Goal: Task Accomplishment & Management: Use online tool/utility

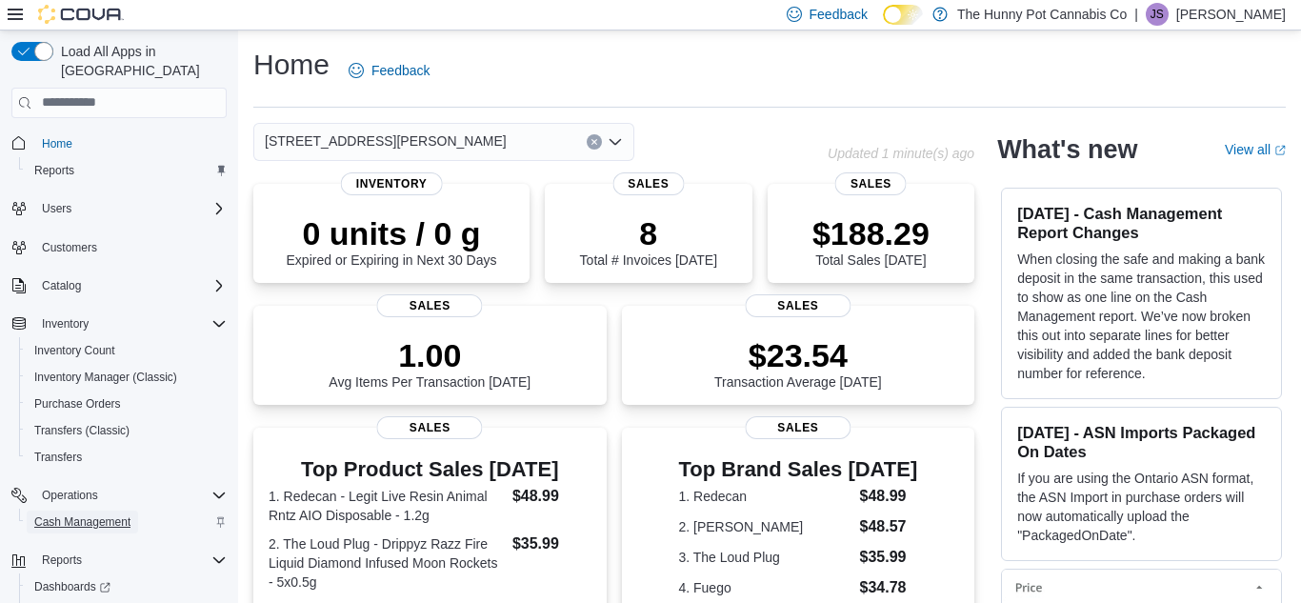
click at [111, 514] on span "Cash Management" at bounding box center [82, 521] width 96 height 15
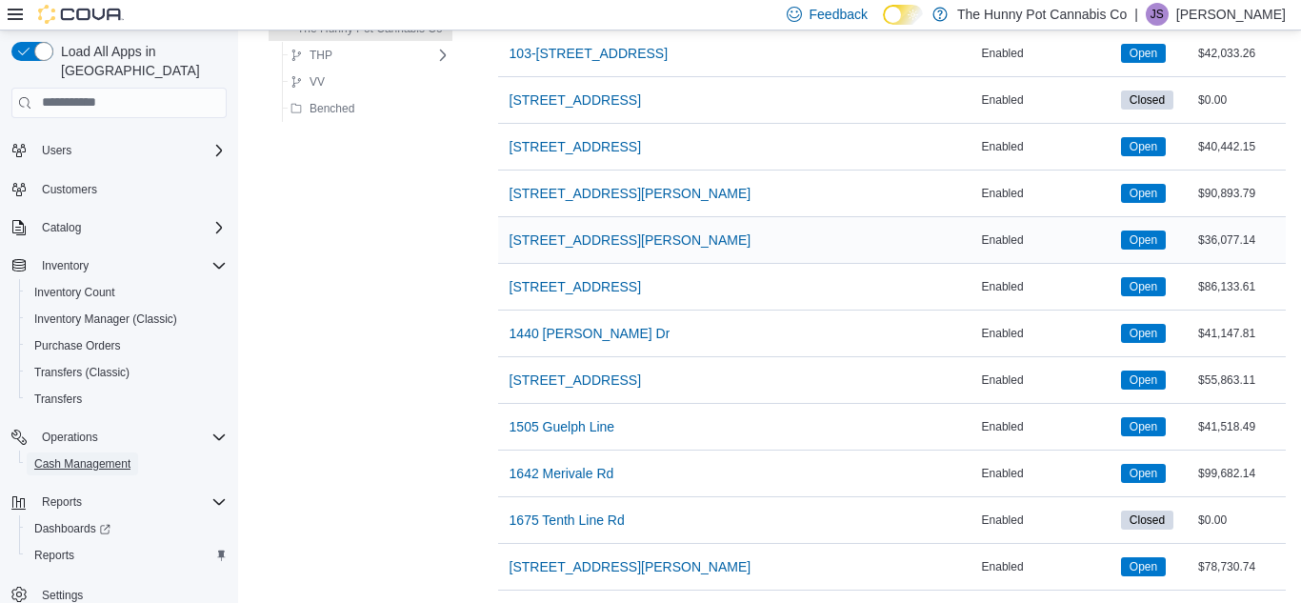
scroll to position [343, 0]
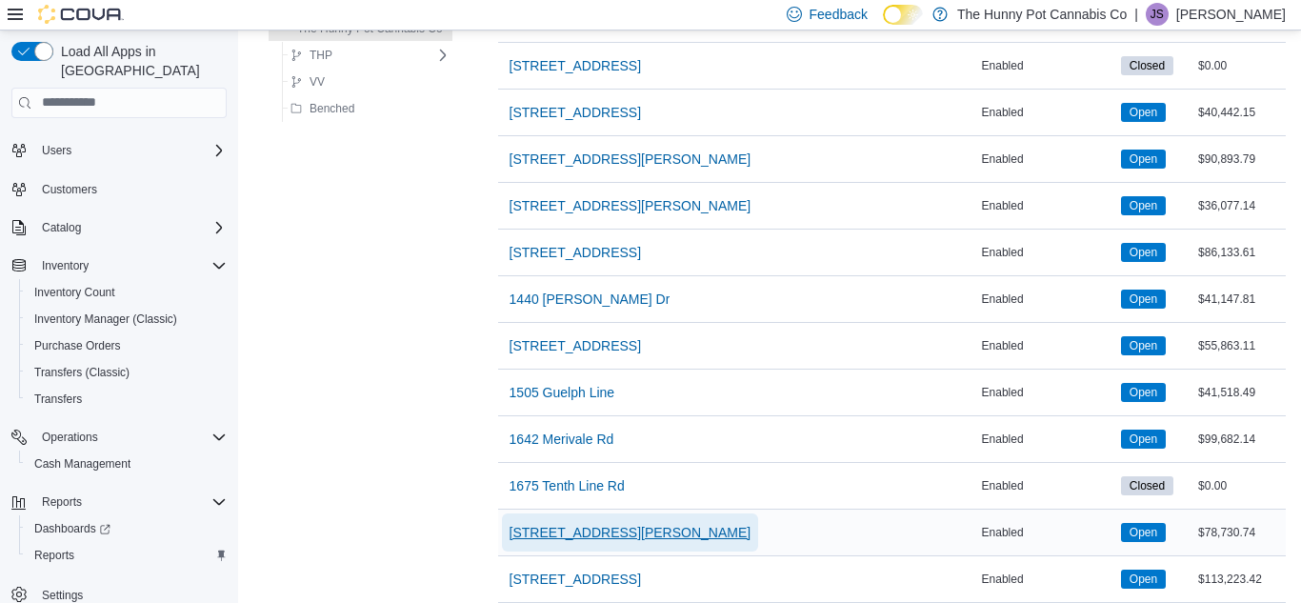
click at [569, 538] on span "1899 Brock Rd" at bounding box center [631, 532] width 242 height 19
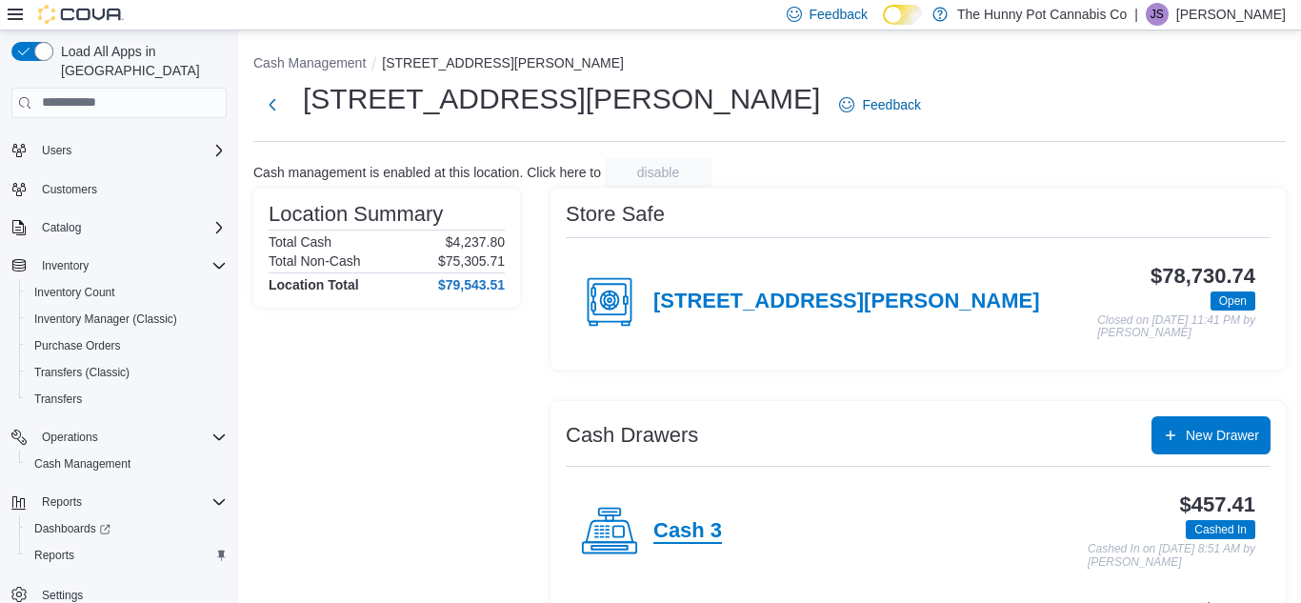
click at [655, 537] on h4 "Cash 3" at bounding box center [688, 531] width 69 height 25
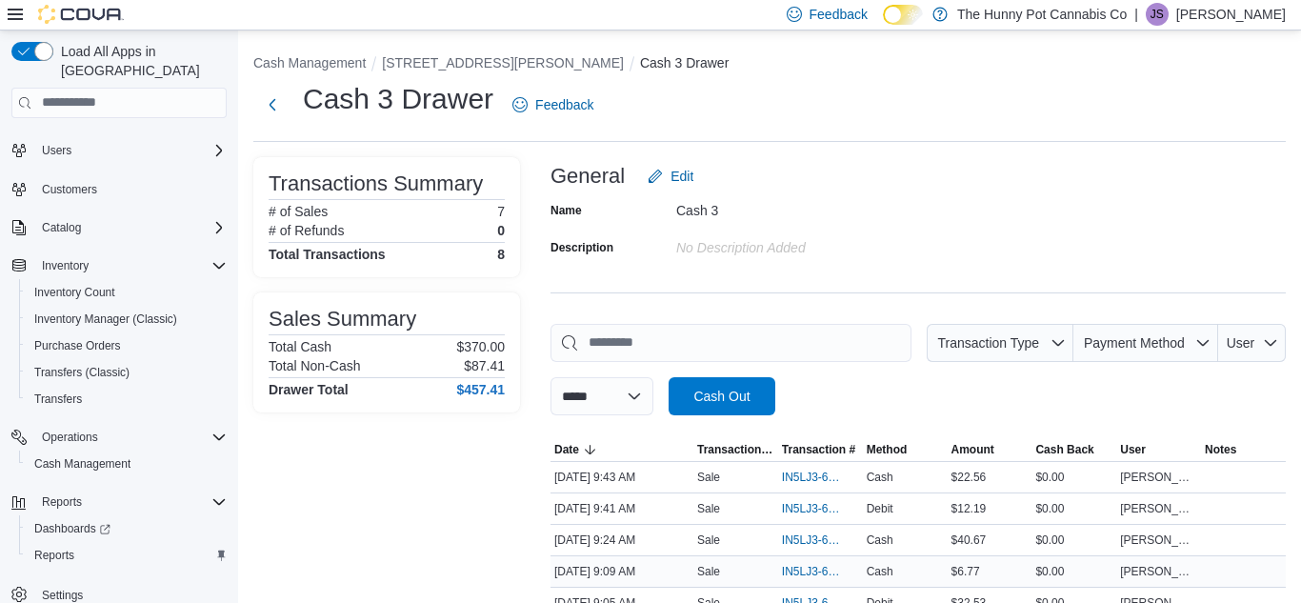
click at [687, 562] on div "Oct 12, 2025 9:09 AM" at bounding box center [622, 571] width 143 height 23
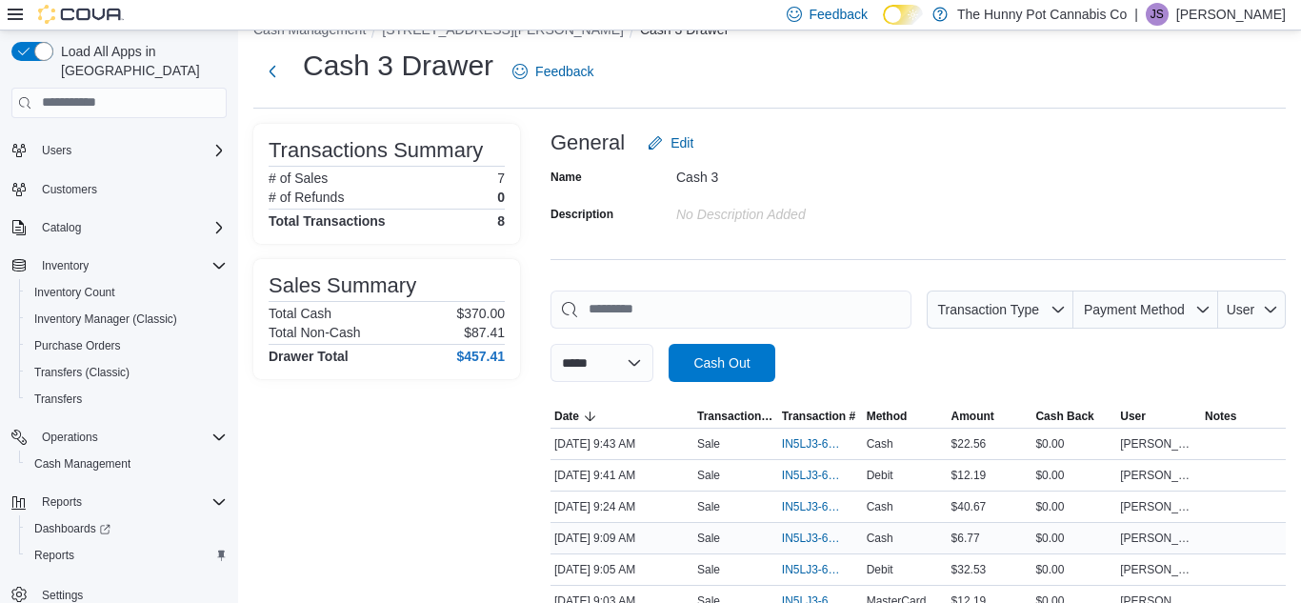
scroll to position [38, 0]
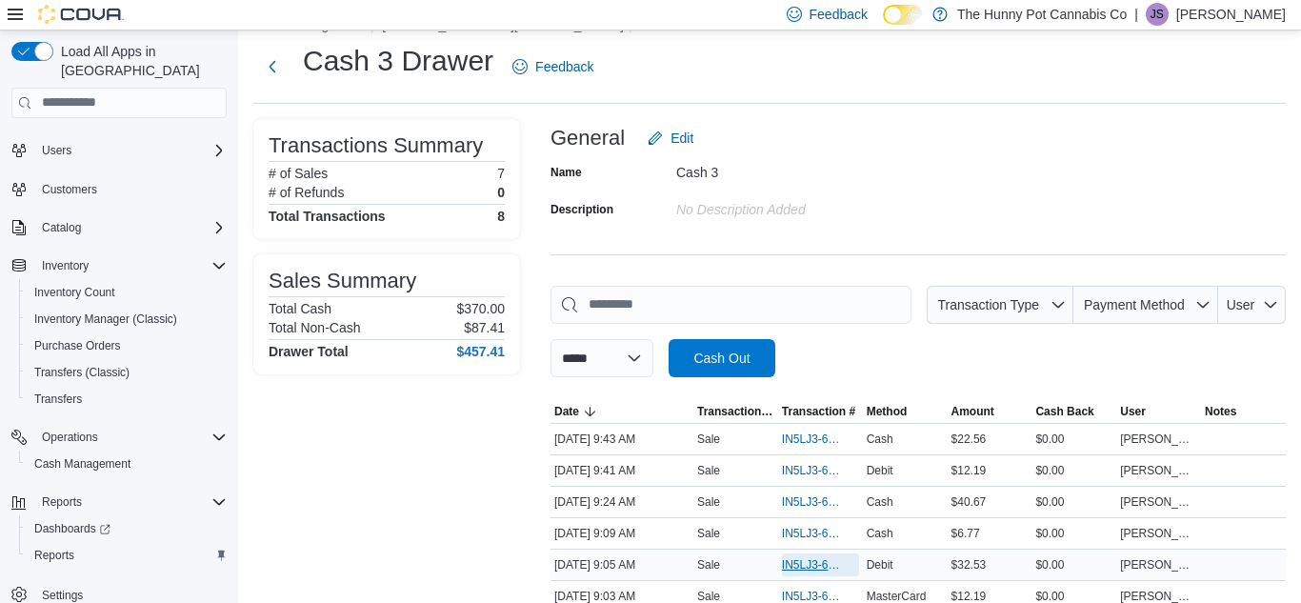
click at [793, 571] on span "IN5LJ3-6153858" at bounding box center [811, 564] width 58 height 15
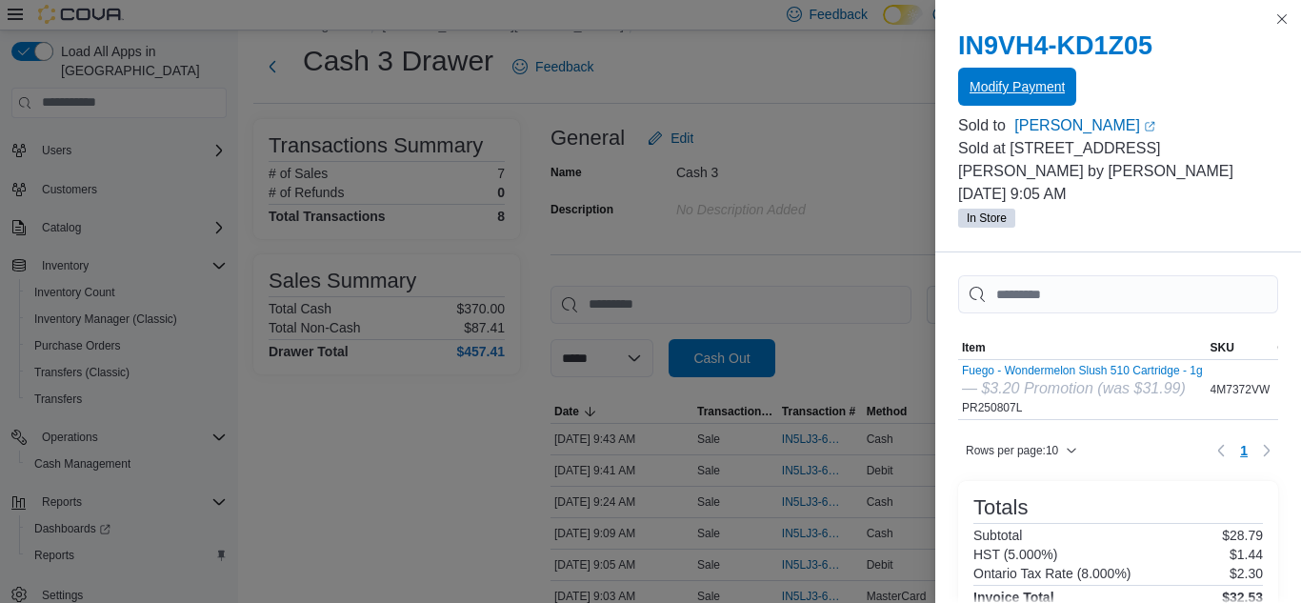
click at [1060, 79] on span "Modify Payment" at bounding box center [1017, 86] width 95 height 19
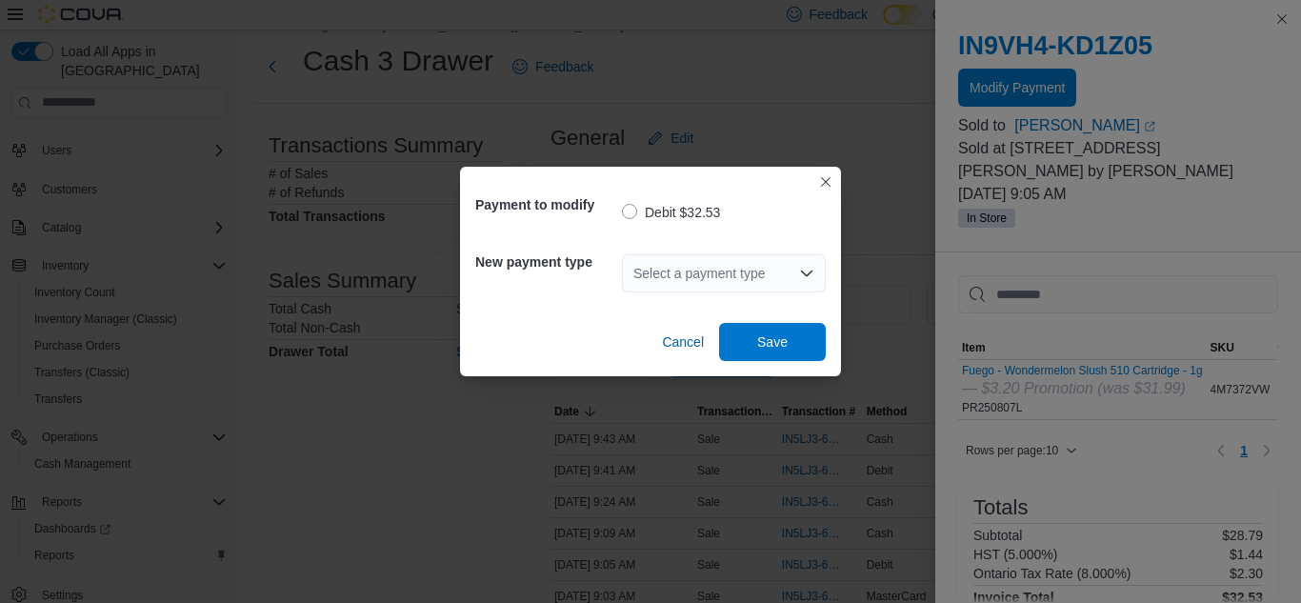
click at [752, 271] on div "Select a payment type" at bounding box center [724, 273] width 204 height 38
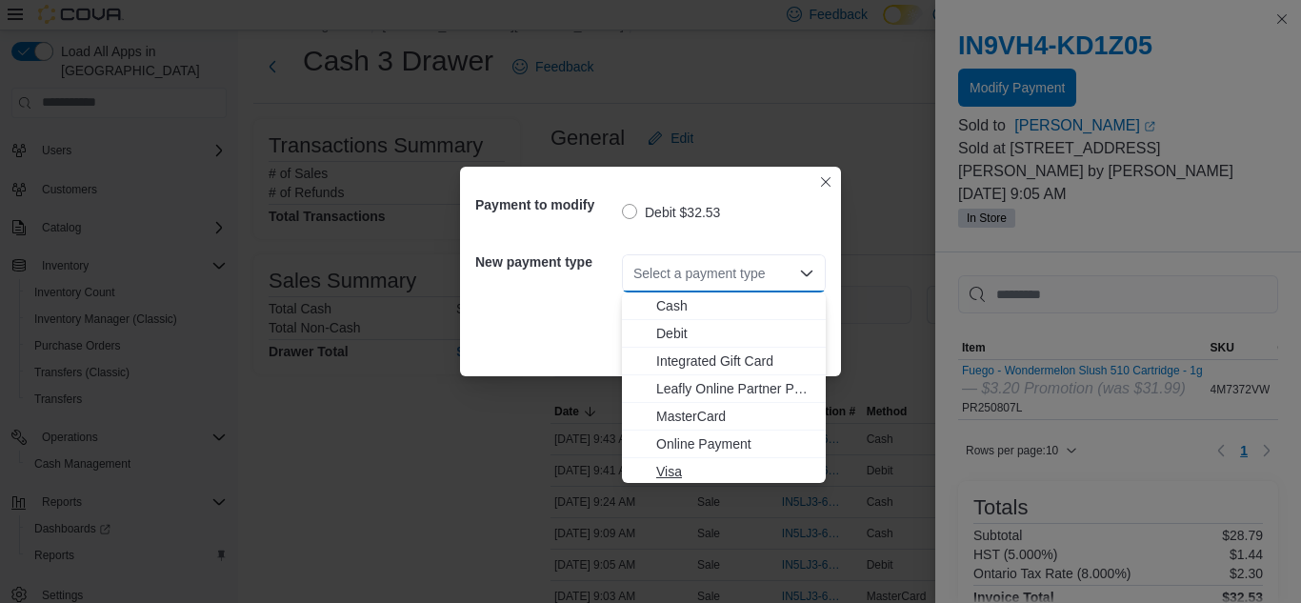
click at [683, 467] on span "Visa" at bounding box center [735, 471] width 158 height 19
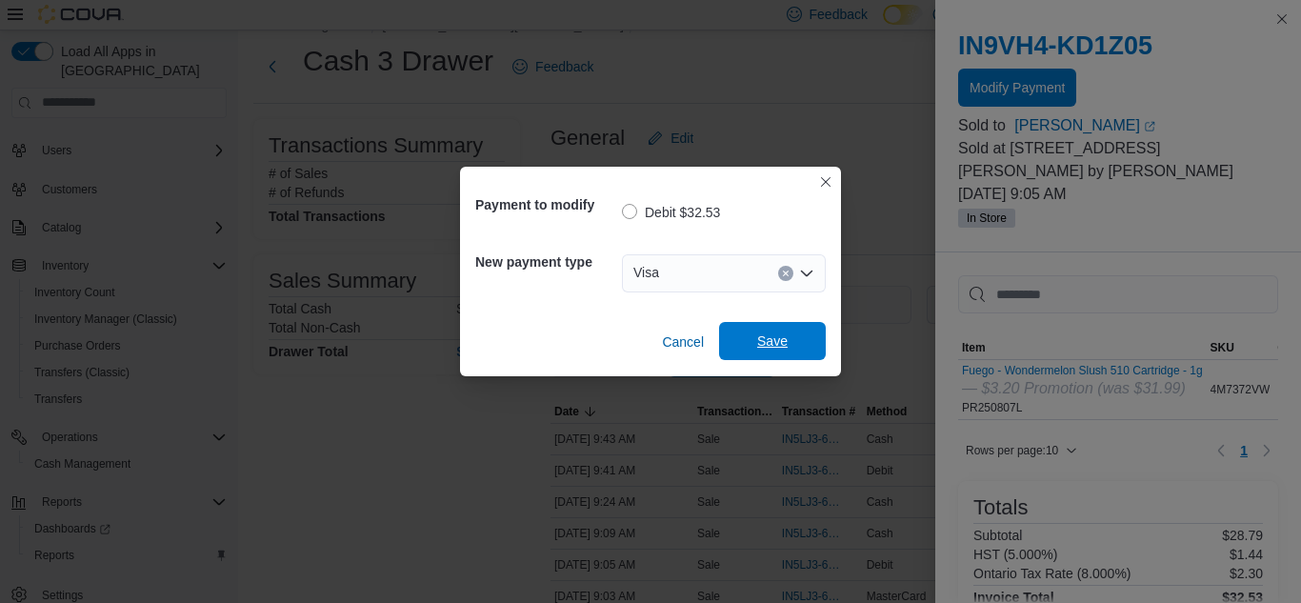
click at [795, 345] on span "Save" at bounding box center [773, 341] width 84 height 38
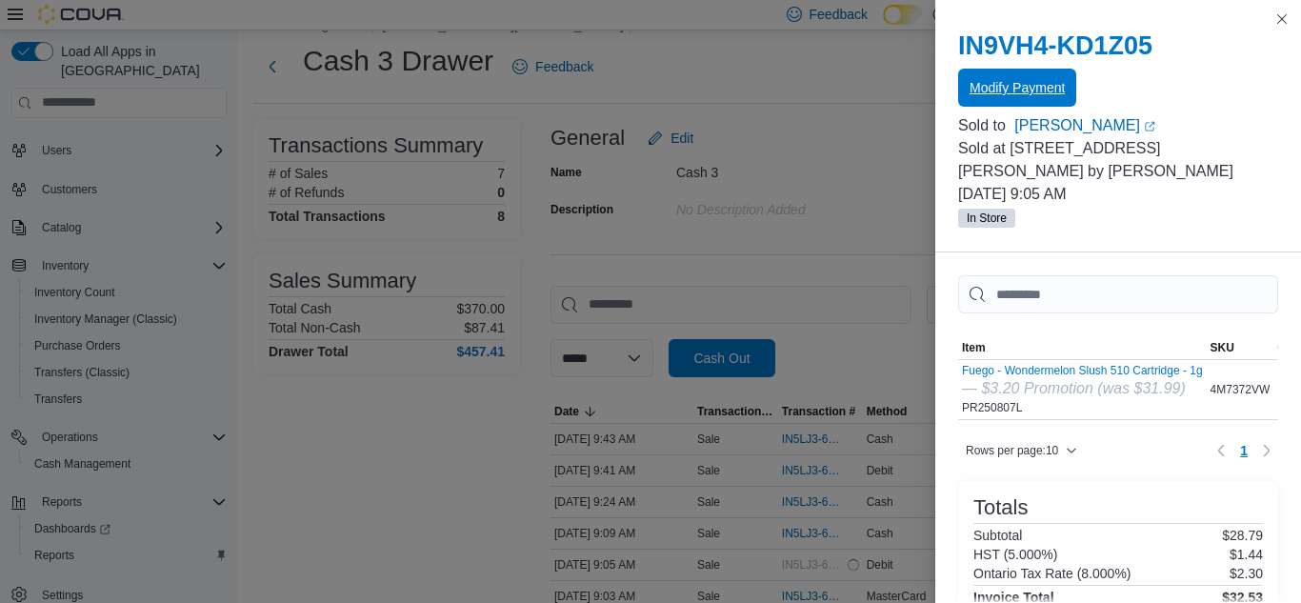
scroll to position [0, 0]
click at [1281, 17] on button "Close this dialog" at bounding box center [1282, 18] width 23 height 23
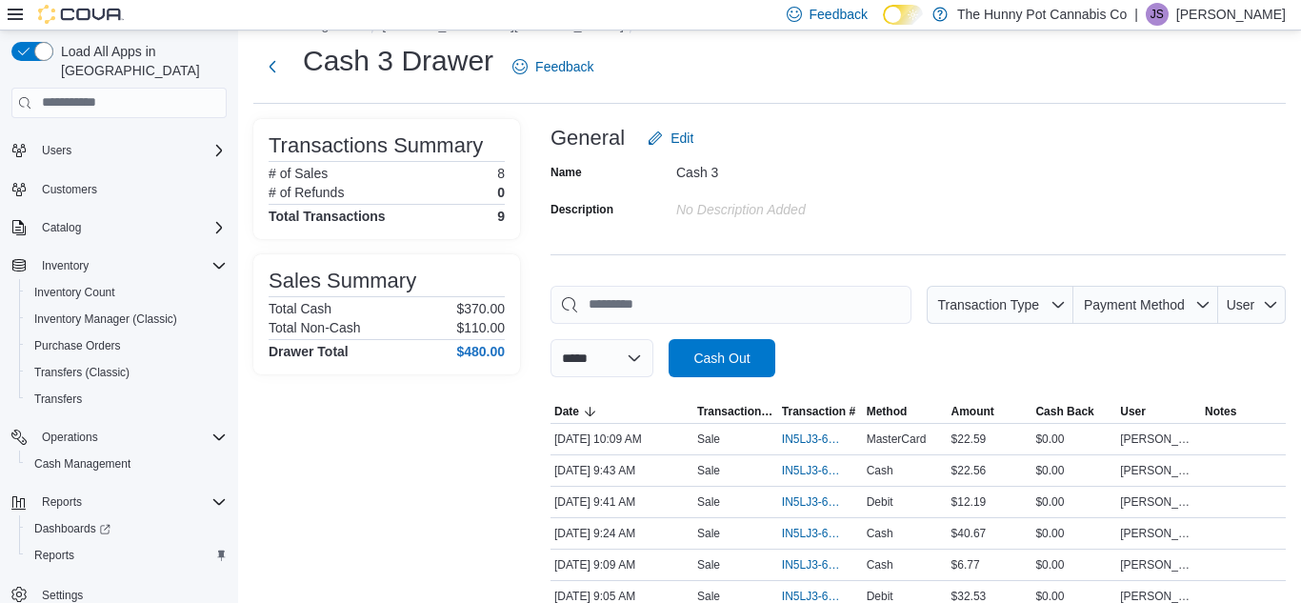
click at [1259, 18] on p "Julia Savidis" at bounding box center [1232, 14] width 110 height 23
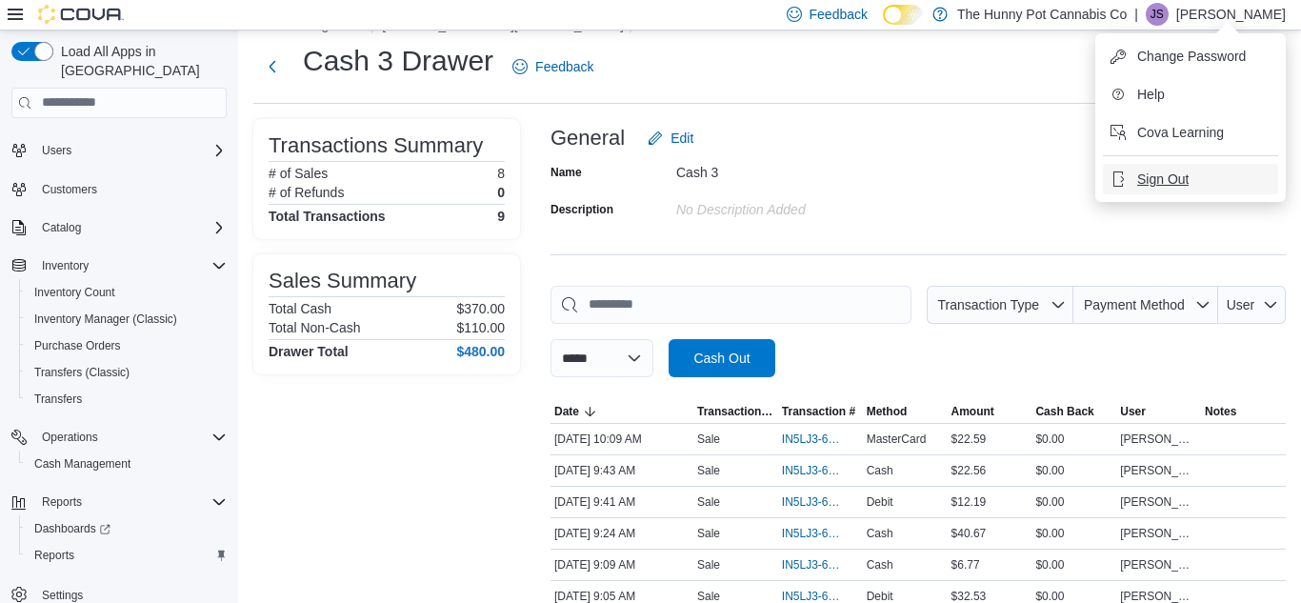
click at [1156, 184] on span "Sign Out" at bounding box center [1163, 179] width 51 height 19
